Goal: Communication & Community: Answer question/provide support

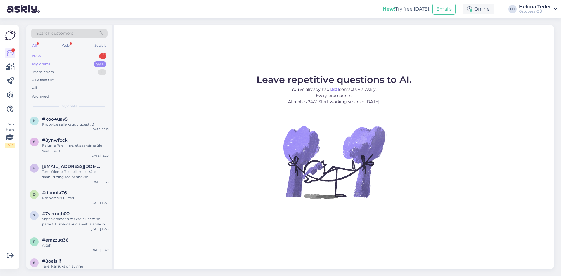
click at [58, 57] on div "New 1" at bounding box center [69, 56] width 77 height 8
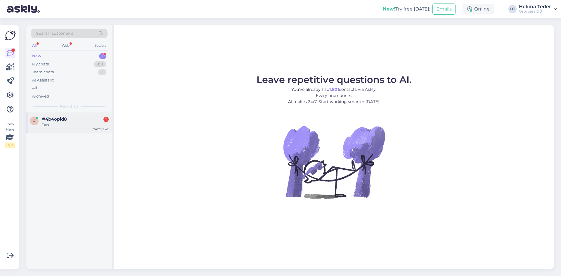
click at [57, 122] on div "Tere" at bounding box center [75, 124] width 67 height 5
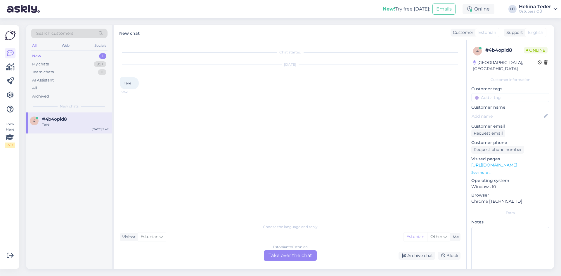
click at [275, 255] on div "Estonian to Estonian Take over the chat" at bounding box center [290, 255] width 53 height 11
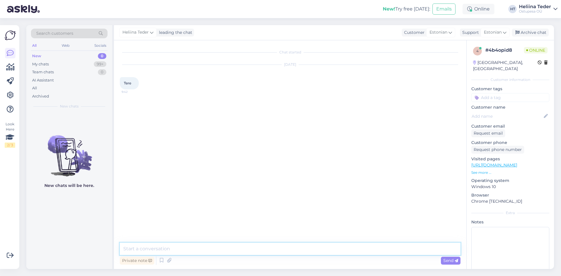
click at [197, 249] on textarea at bounding box center [290, 249] width 341 height 12
type textarea "Tere! :)"
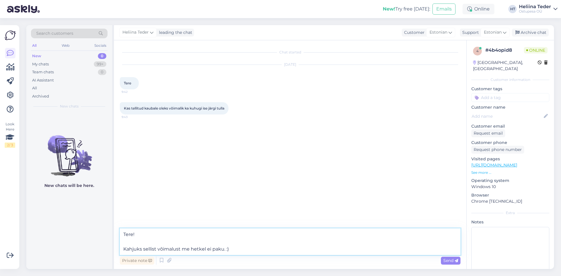
type textarea "Tere! Kahjuks sellist võimalust me hetkel ei paku. :)"
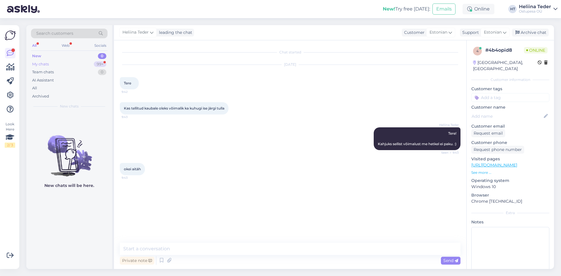
click at [57, 65] on div "My chats 99+" at bounding box center [69, 64] width 77 height 8
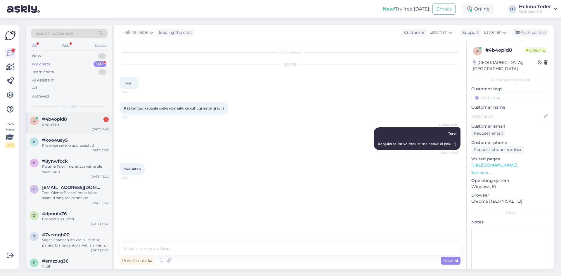
click at [56, 123] on div "okei aitäh" at bounding box center [75, 124] width 67 height 5
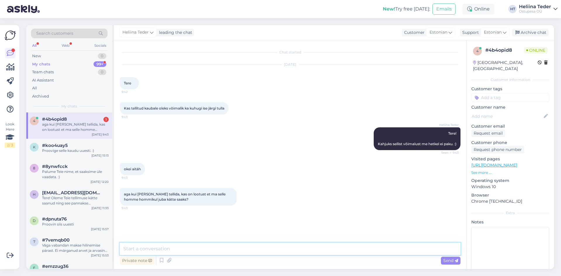
click at [153, 247] on textarea at bounding box center [290, 249] width 341 height 12
type textarea "Kahjuks mitte, tarne üldiselt 1-3 tööpäeva :)"
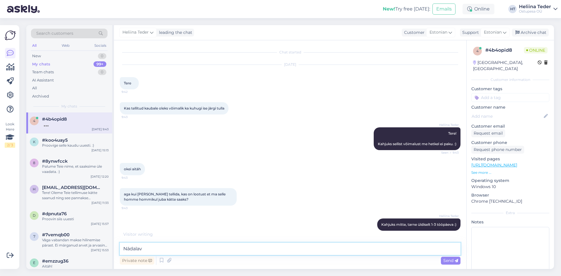
type textarea "Nädalava"
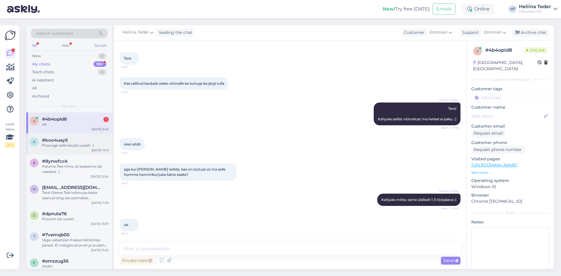
drag, startPoint x: 70, startPoint y: 134, endPoint x: 65, endPoint y: 145, distance: 12.0
click at [69, 137] on div "k #koo4uay5 Proovige selle kaudu uuesti. :) [DATE] 15:13" at bounding box center [69, 143] width 86 height 21
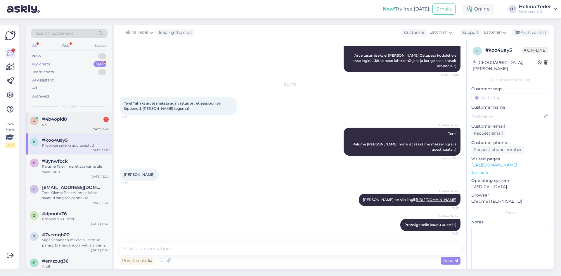
click at [65, 124] on div "ok" at bounding box center [75, 124] width 67 height 5
